Goal: Navigation & Orientation: Find specific page/section

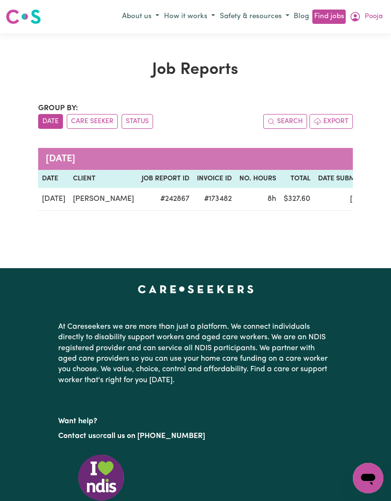
scroll to position [0, 0]
click at [101, 122] on button "Care Seeker" at bounding box center [92, 121] width 51 height 15
click at [135, 120] on button "Status" at bounding box center [137, 121] width 31 height 15
click at [370, 12] on span "Pooja" at bounding box center [374, 16] width 18 height 10
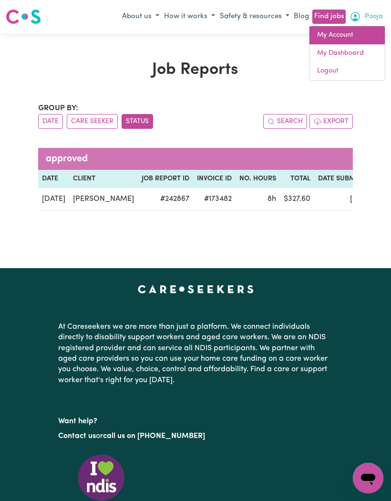
click at [357, 37] on link "My Account" at bounding box center [346, 35] width 75 height 18
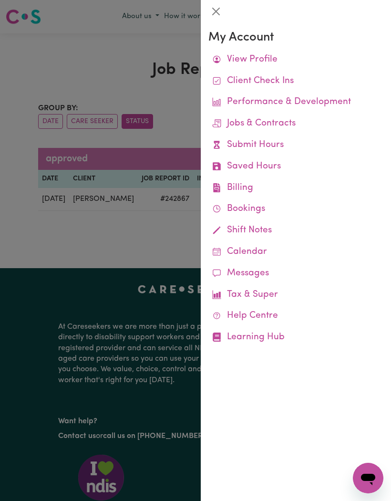
click at [258, 272] on link "Messages" at bounding box center [295, 273] width 175 height 21
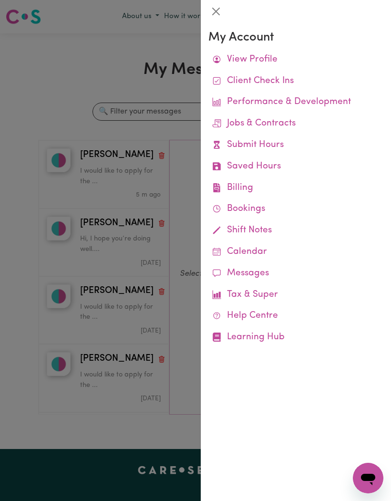
click at [48, 103] on div at bounding box center [195, 250] width 391 height 501
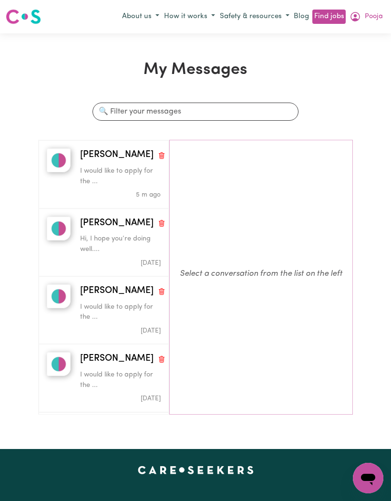
click at [113, 361] on div "Janki P" at bounding box center [120, 359] width 81 height 14
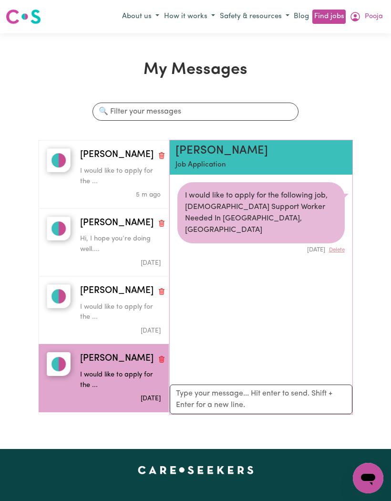
scroll to position [5, 0]
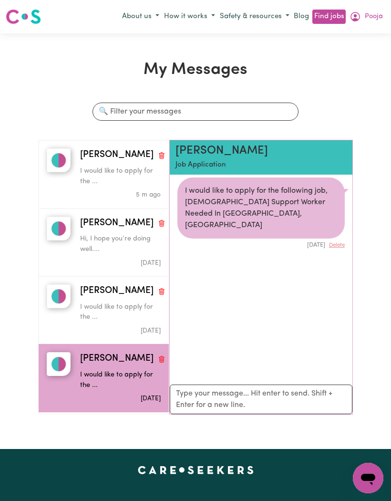
click at [121, 309] on p "I would like to apply for the ..." at bounding box center [120, 312] width 81 height 21
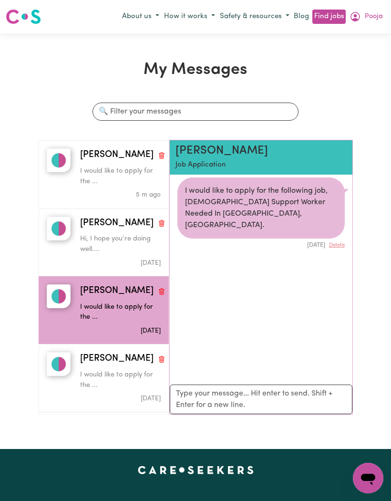
click at [119, 244] on p "Hi, I hope you’re doing well...." at bounding box center [120, 244] width 81 height 21
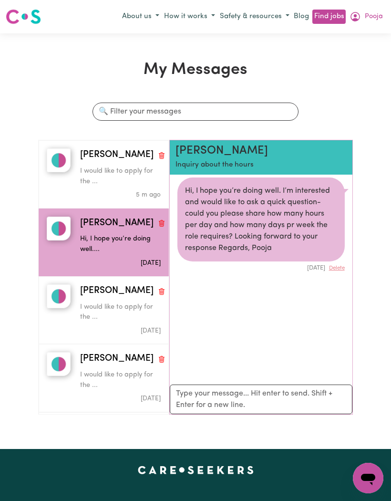
click at [119, 180] on p "I would like to apply for the ..." at bounding box center [120, 176] width 81 height 21
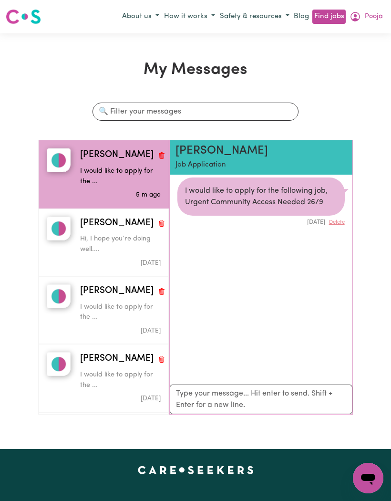
click at [118, 243] on p "Hi, I hope you’re doing well...." at bounding box center [120, 244] width 81 height 21
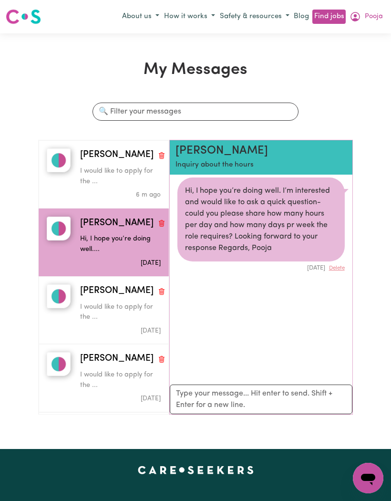
click at [133, 305] on p "I would like to apply for the ..." at bounding box center [120, 312] width 81 height 21
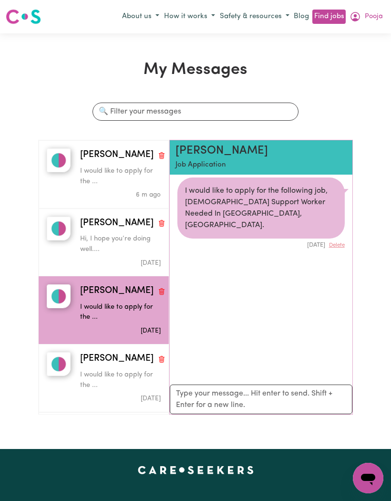
click at [124, 370] on p "I would like to apply for the ..." at bounding box center [120, 380] width 81 height 21
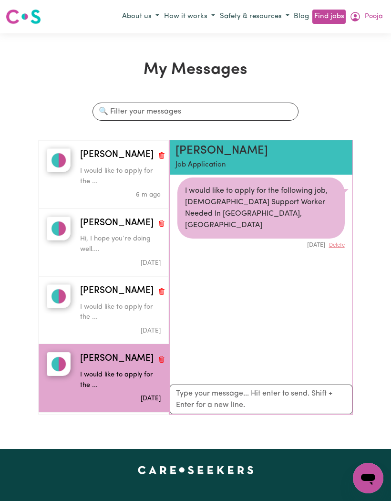
click at [34, 25] on img at bounding box center [23, 16] width 35 height 17
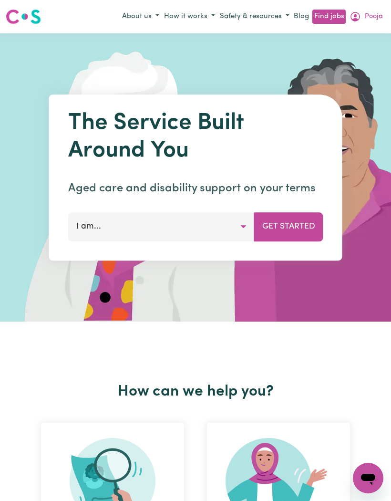
click at [358, 15] on icon "My Account" at bounding box center [354, 16] width 11 height 11
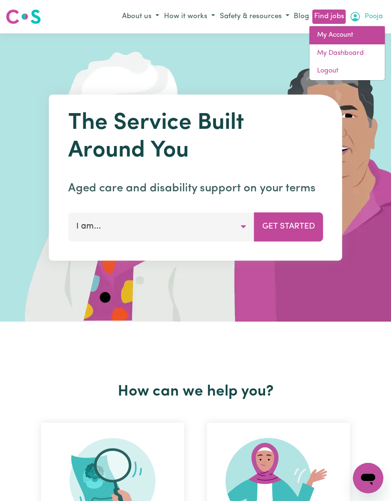
click at [351, 36] on link "My Account" at bounding box center [346, 35] width 75 height 18
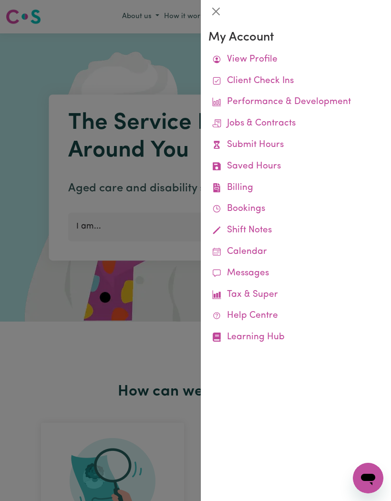
click at [264, 60] on link "View Profile" at bounding box center [295, 59] width 175 height 21
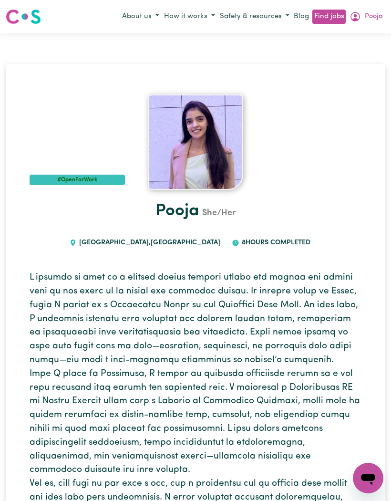
click at [209, 159] on img at bounding box center [195, 141] width 95 height 95
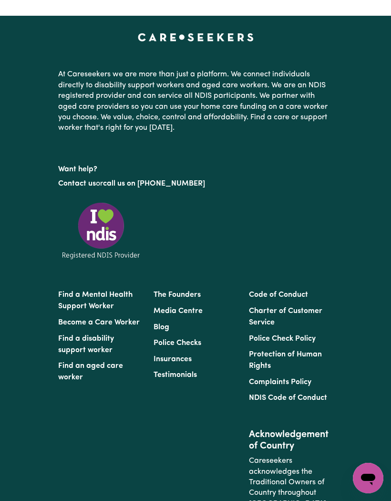
scroll to position [1927, 0]
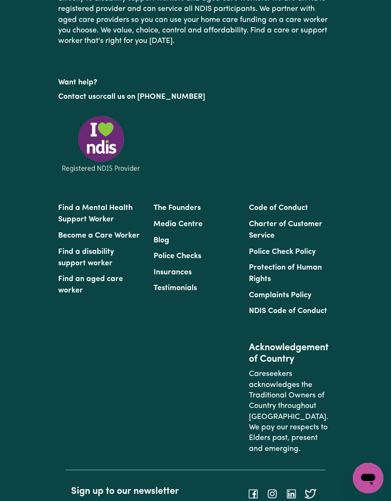
radio input "true"
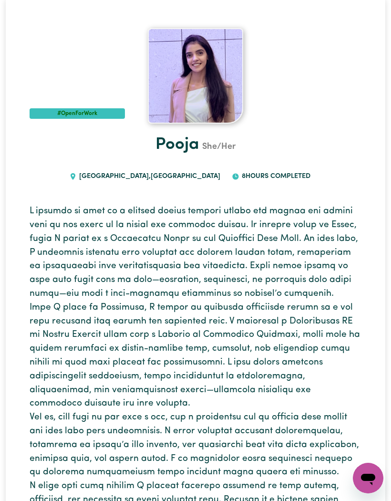
scroll to position [0, 0]
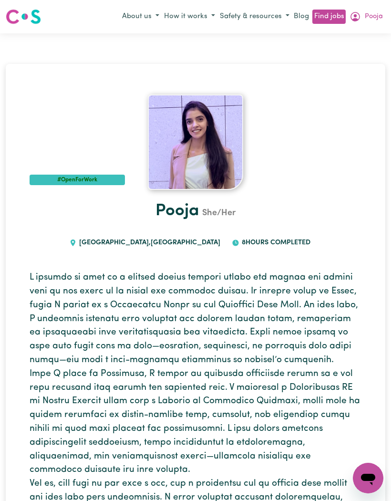
click at [370, 16] on span "Pooja" at bounding box center [374, 16] width 18 height 10
click at [358, 37] on link "My Account" at bounding box center [346, 35] width 75 height 18
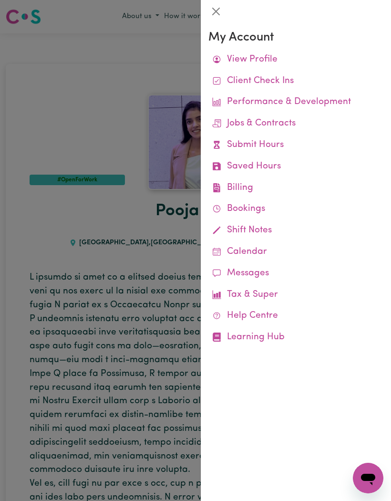
click at [263, 311] on link "Help Centre" at bounding box center [295, 315] width 175 height 21
click at [328, 103] on link "Performance & Development" at bounding box center [295, 102] width 175 height 21
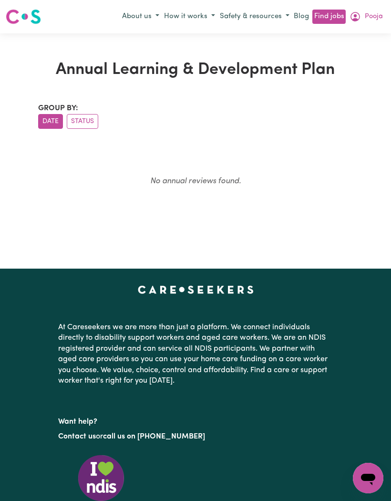
click at [31, 20] on img at bounding box center [23, 16] width 35 height 17
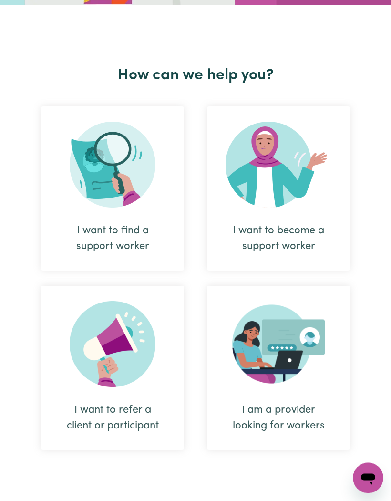
scroll to position [316, 0]
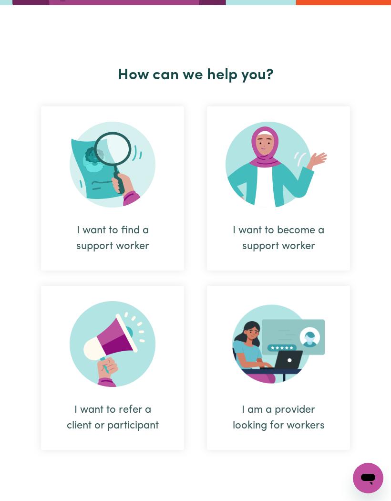
click at [290, 219] on div "I want to become a support worker" at bounding box center [278, 188] width 143 height 164
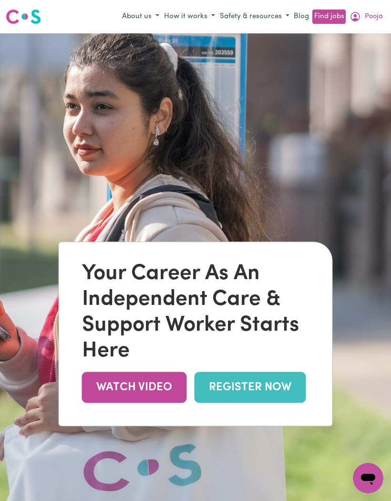
click at [154, 402] on link "WATCH VIDEO" at bounding box center [134, 386] width 105 height 31
